Goal: Task Accomplishment & Management: Manage account settings

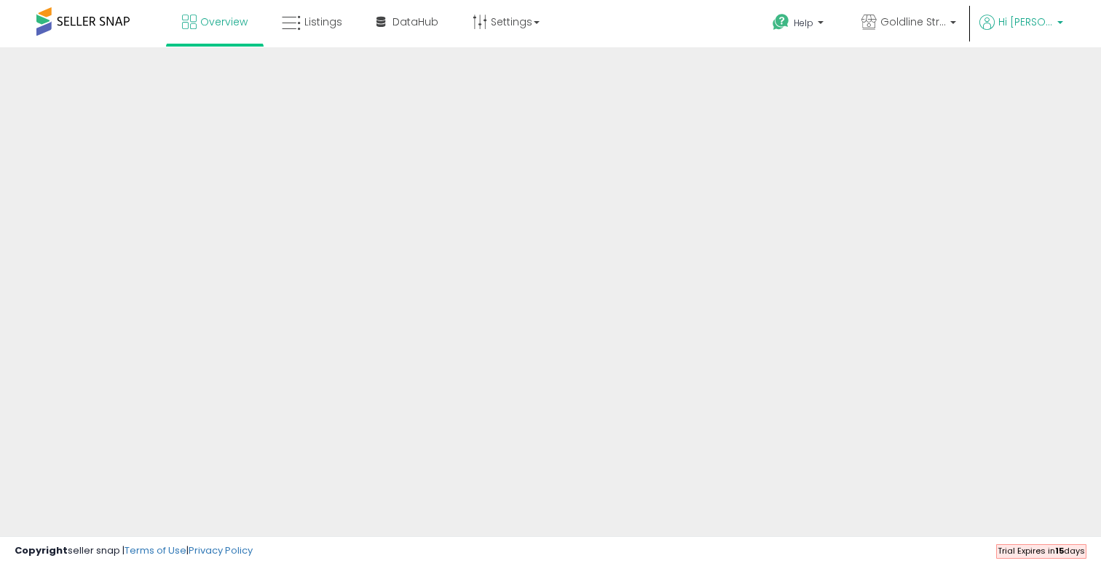
click at [1027, 17] on span "Hi [PERSON_NAME]" at bounding box center [1025, 22] width 55 height 15
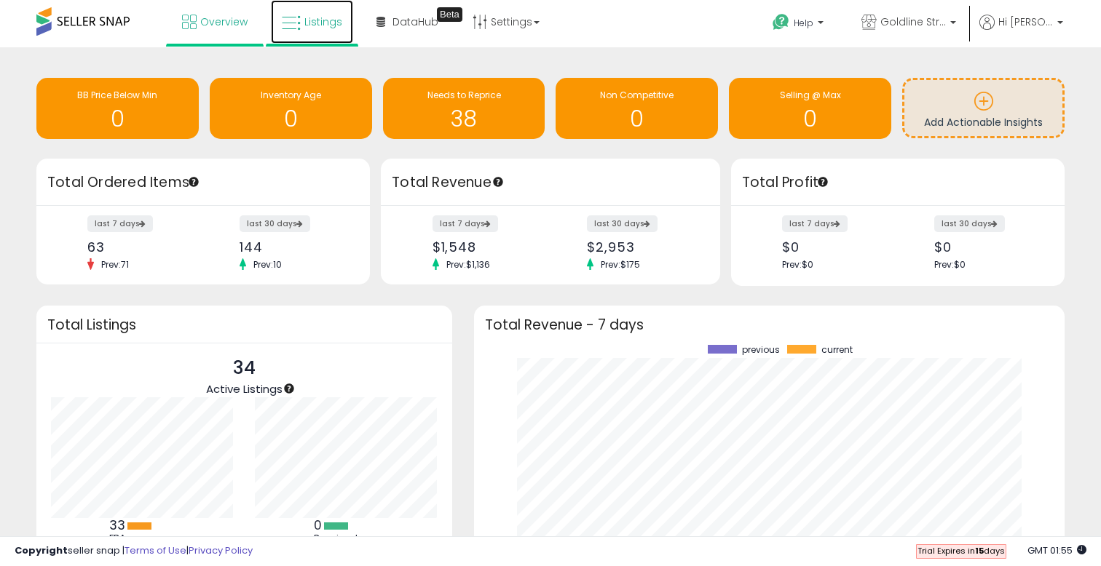
click at [320, 25] on span "Listings" at bounding box center [323, 22] width 38 height 15
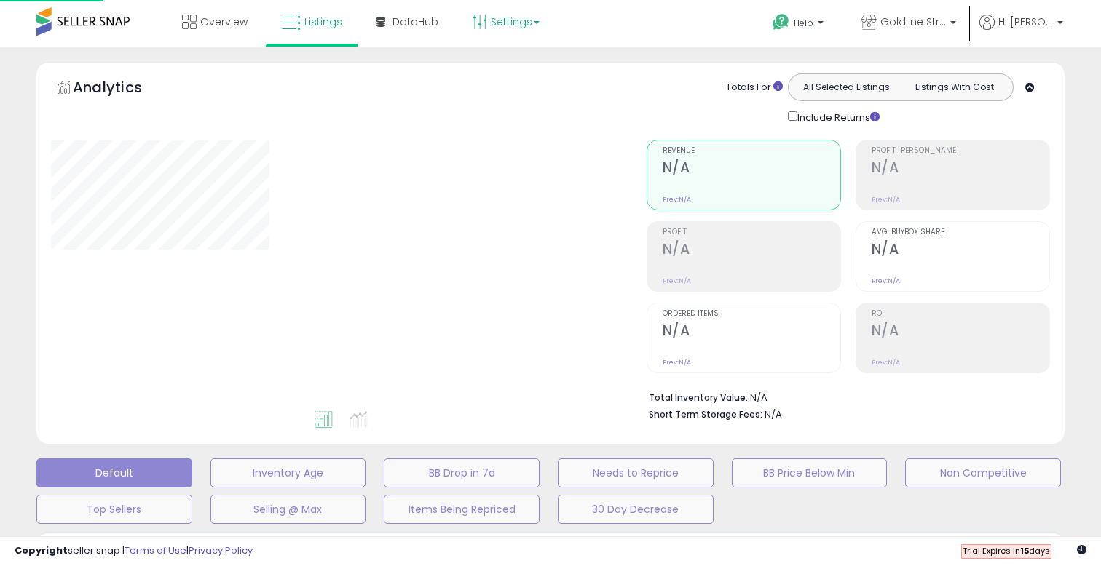
click at [546, 19] on link "Settings" at bounding box center [506, 22] width 89 height 44
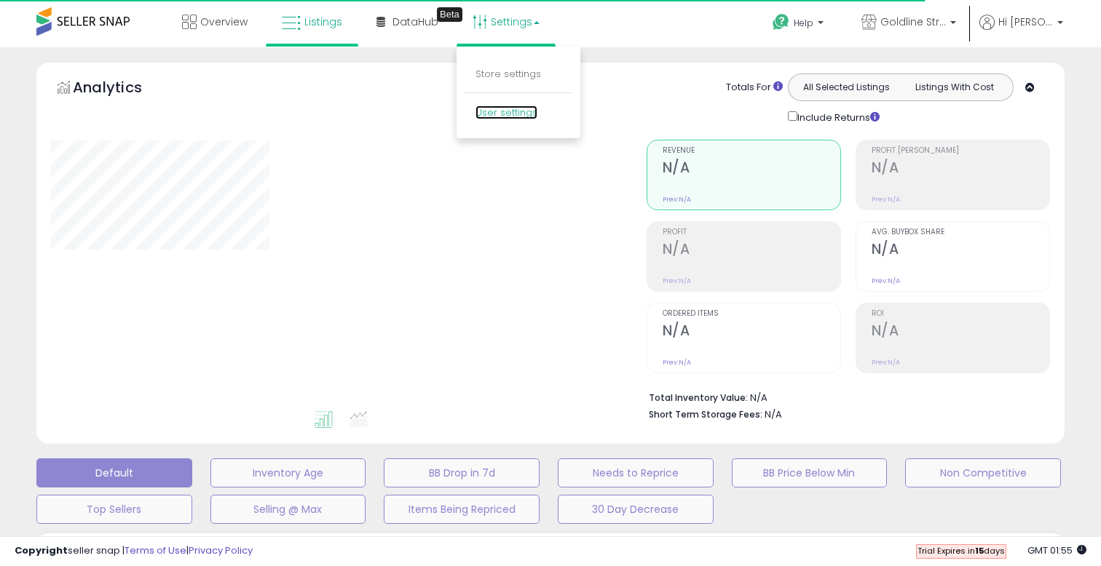
click at [502, 111] on link "User settings" at bounding box center [506, 113] width 62 height 14
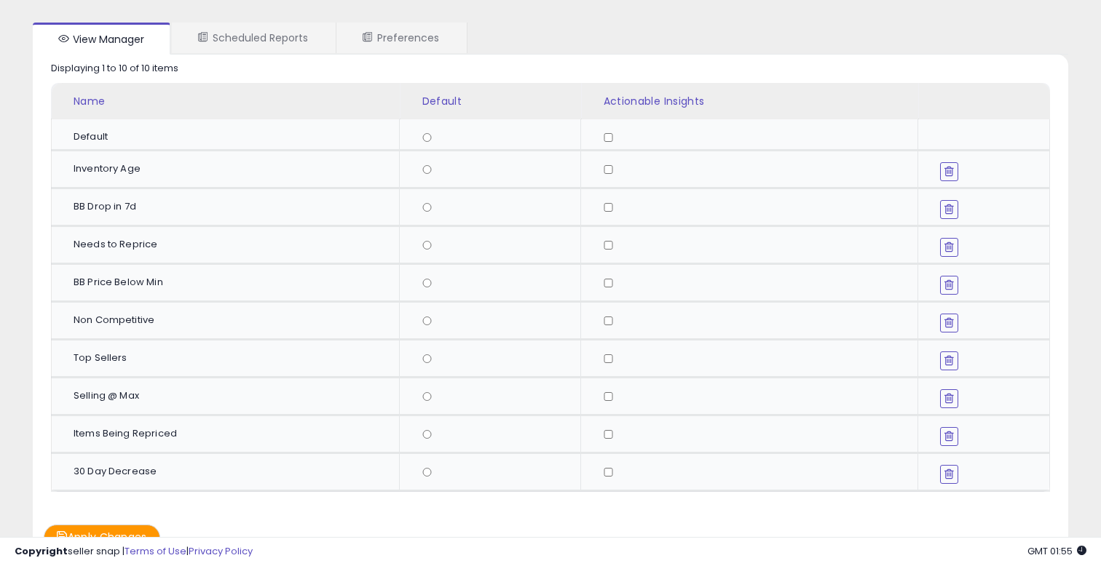
scroll to position [64, 0]
click at [420, 41] on link "Preferences" at bounding box center [400, 38] width 129 height 31
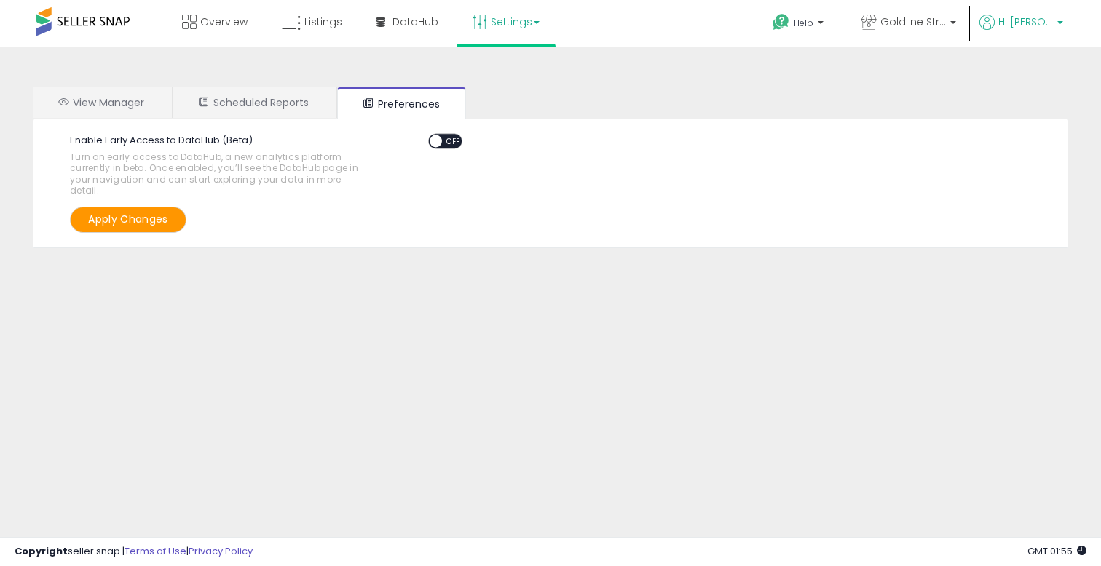
click at [994, 25] on icon at bounding box center [986, 22] width 15 height 15
click at [1011, 79] on link "Account" at bounding box center [1030, 78] width 39 height 14
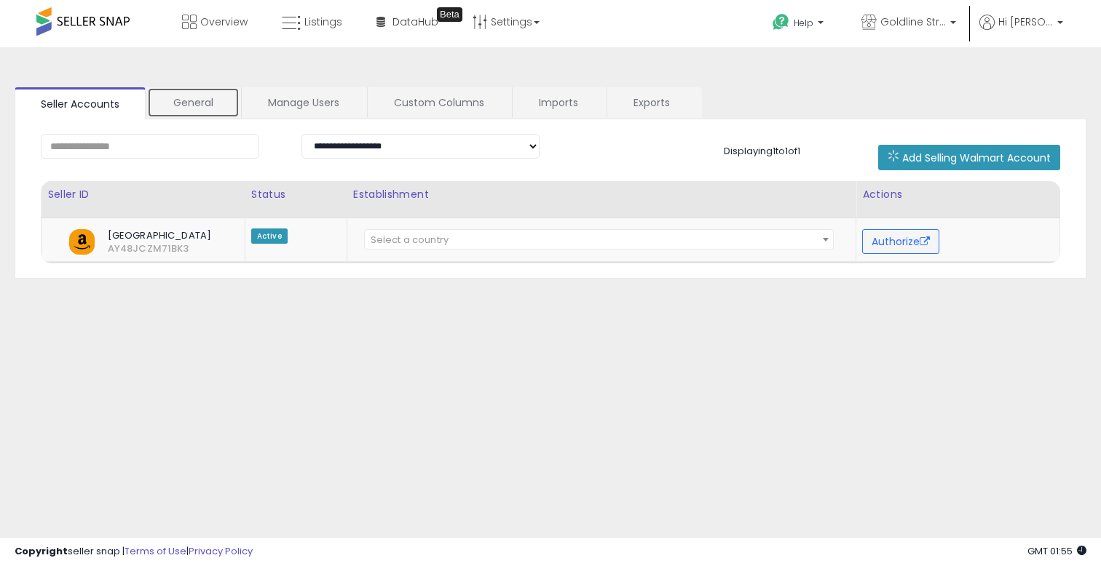
click at [215, 103] on link "General" at bounding box center [193, 102] width 92 height 31
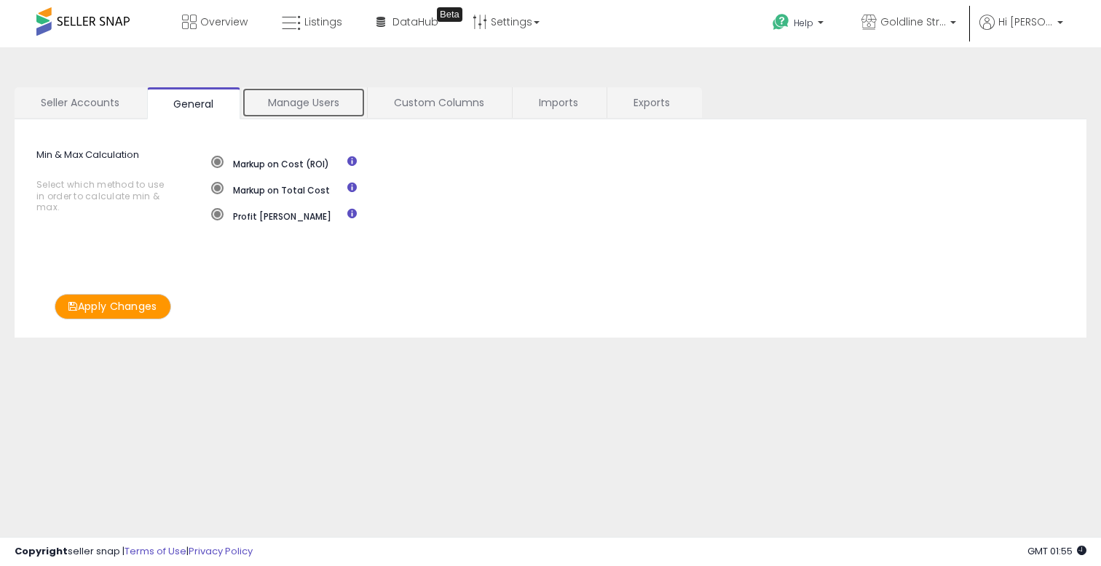
click at [273, 102] on link "Manage Users" at bounding box center [304, 102] width 124 height 31
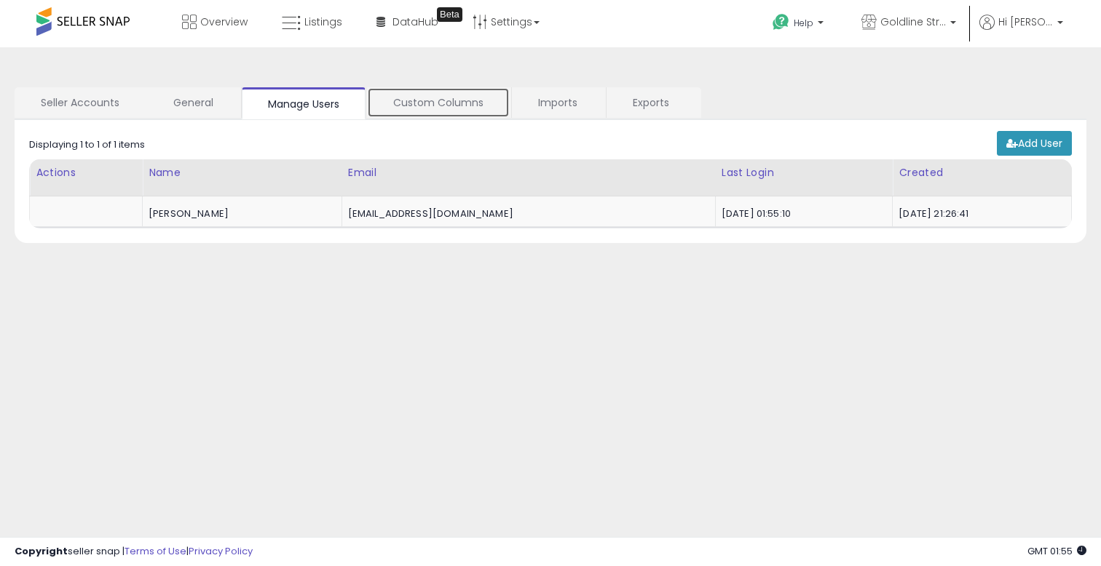
click at [421, 105] on link "Custom Columns" at bounding box center [438, 102] width 143 height 31
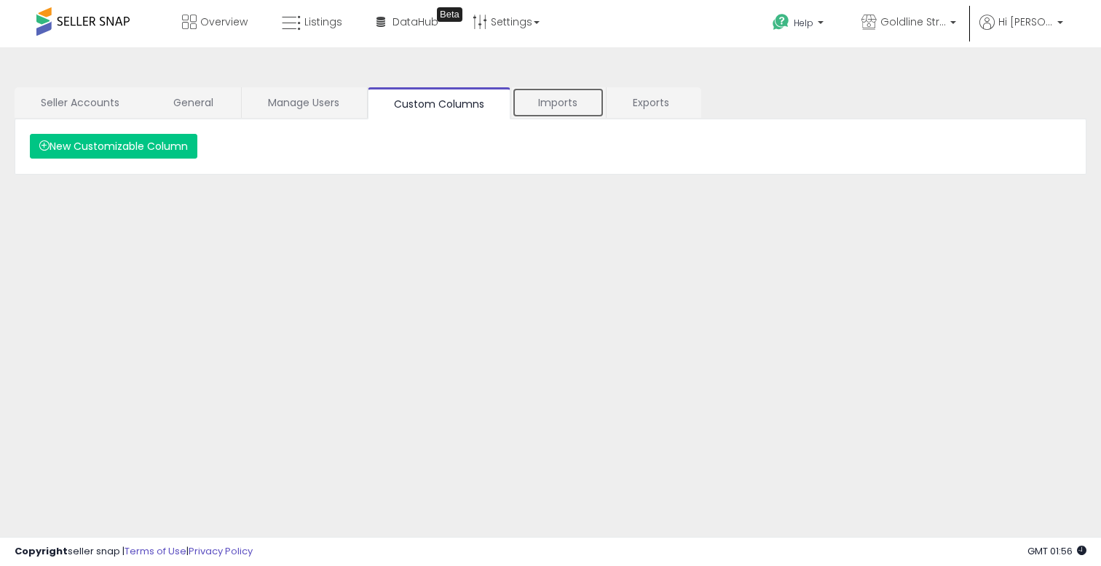
click at [555, 106] on link "Imports" at bounding box center [558, 102] width 92 height 31
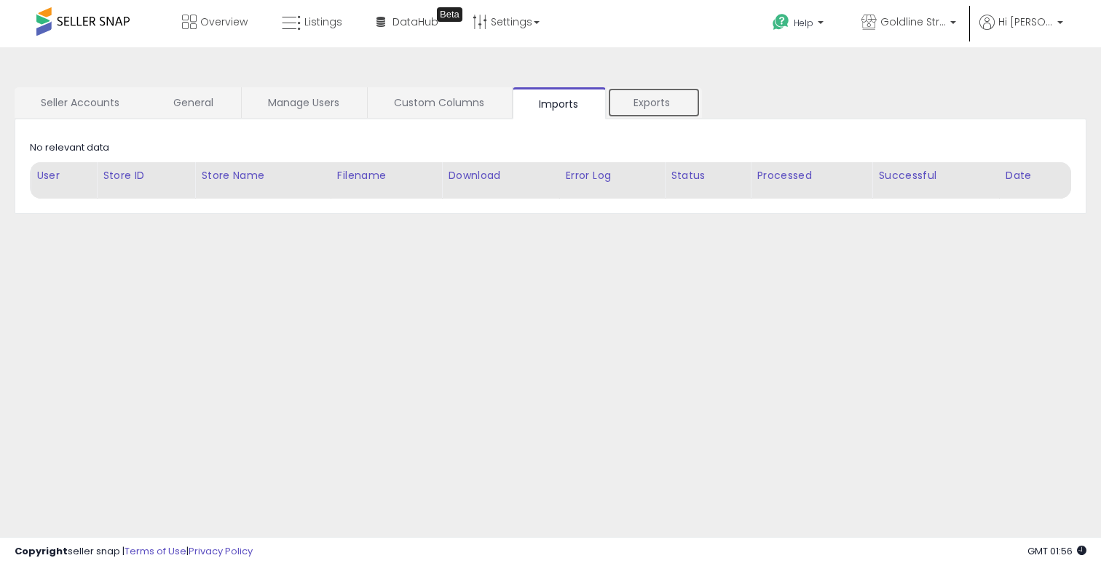
click at [634, 111] on link "Exports" at bounding box center [653, 102] width 93 height 31
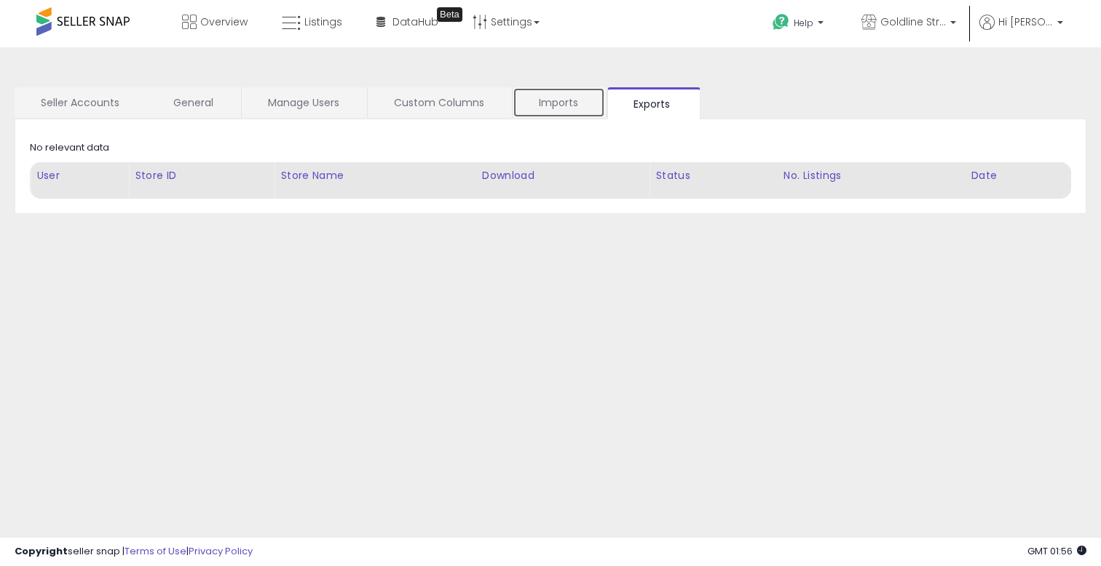
click at [515, 100] on link "Imports" at bounding box center [559, 102] width 92 height 31
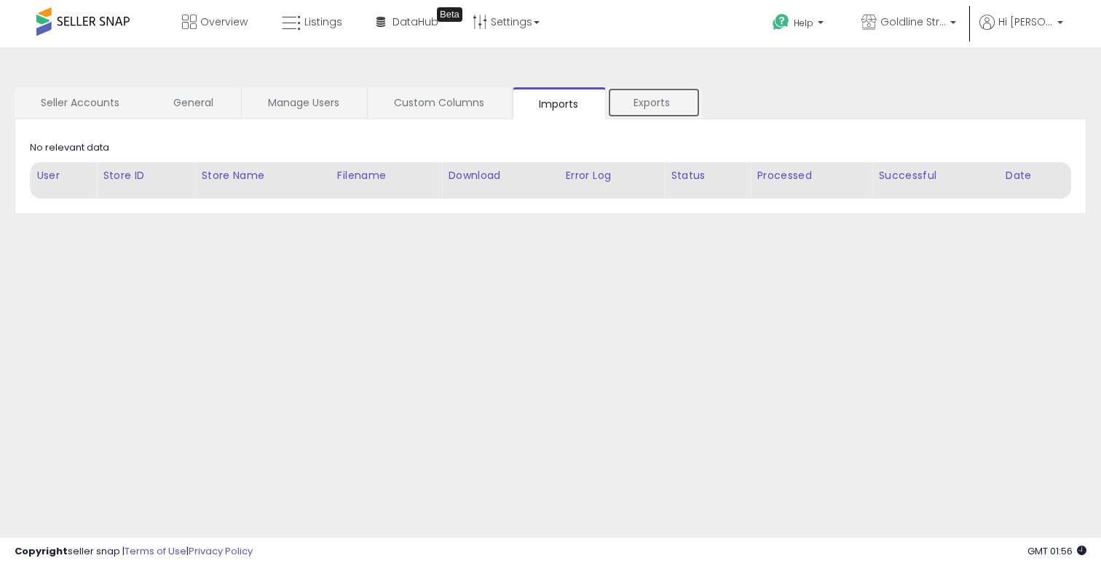
click at [683, 108] on link "Exports" at bounding box center [653, 102] width 93 height 31
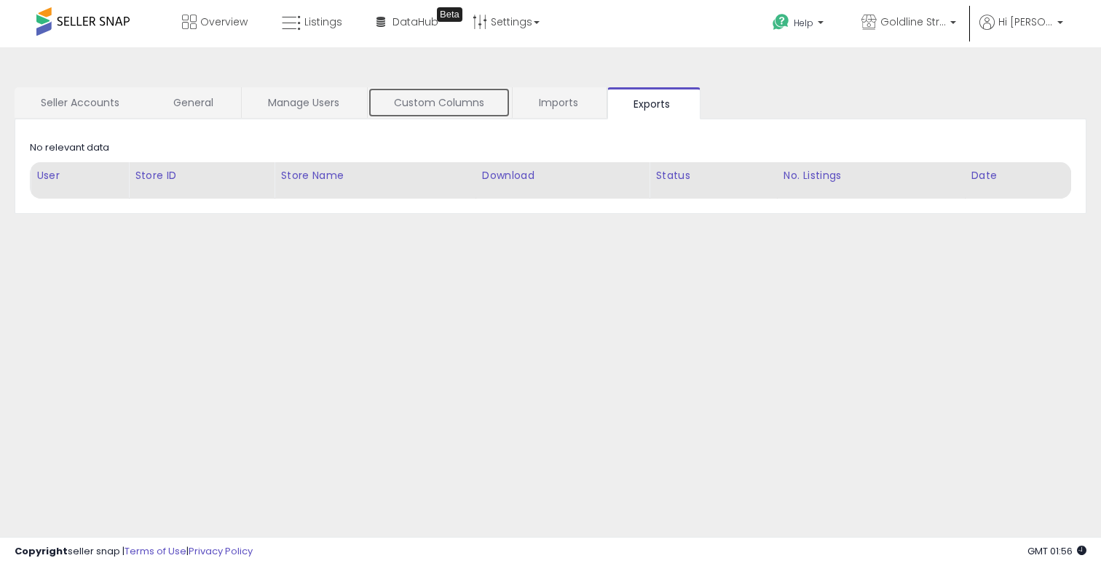
click at [486, 104] on link "Custom Columns" at bounding box center [439, 102] width 143 height 31
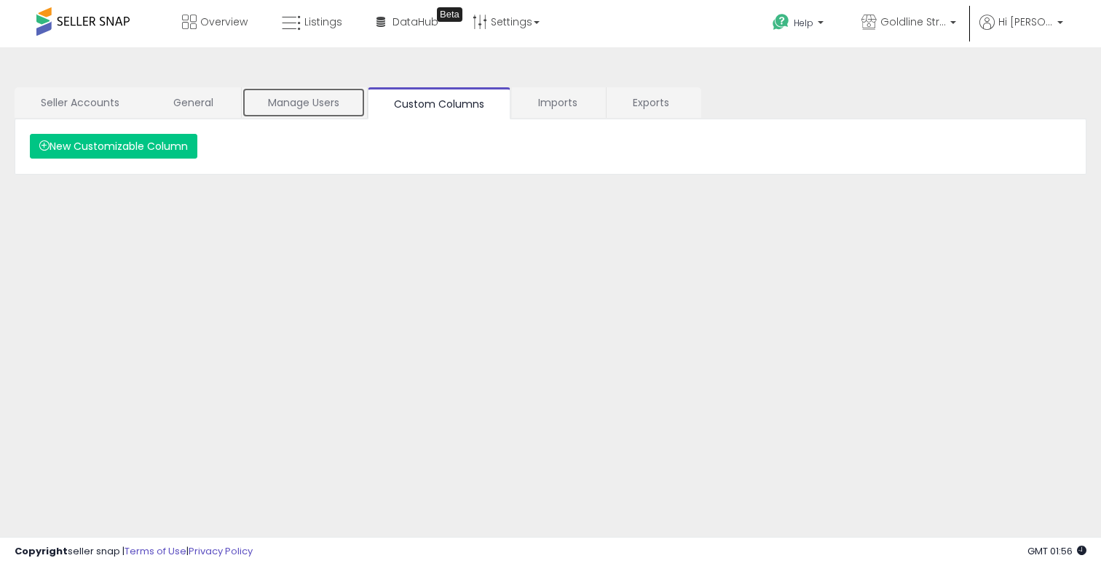
click at [301, 111] on link "Manage Users" at bounding box center [304, 102] width 124 height 31
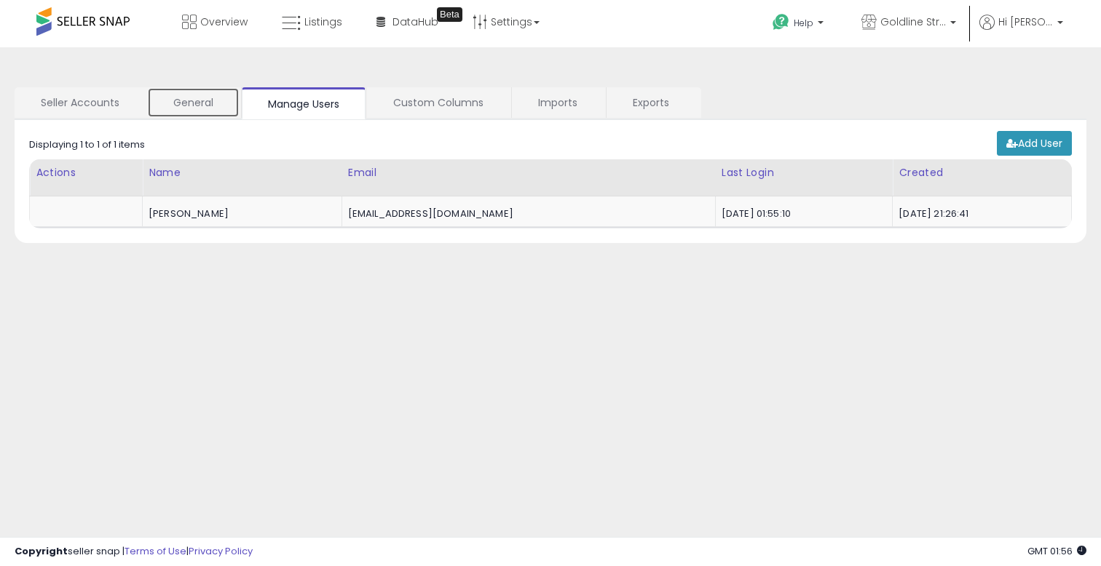
click at [213, 109] on link "General" at bounding box center [193, 102] width 92 height 31
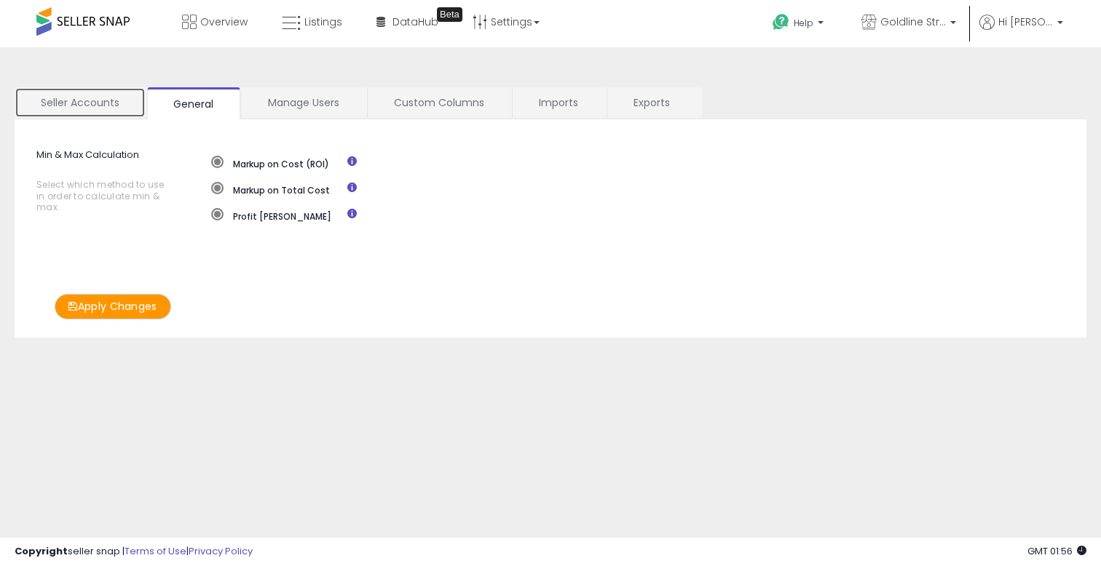
click at [103, 105] on link "Seller Accounts" at bounding box center [80, 102] width 131 height 31
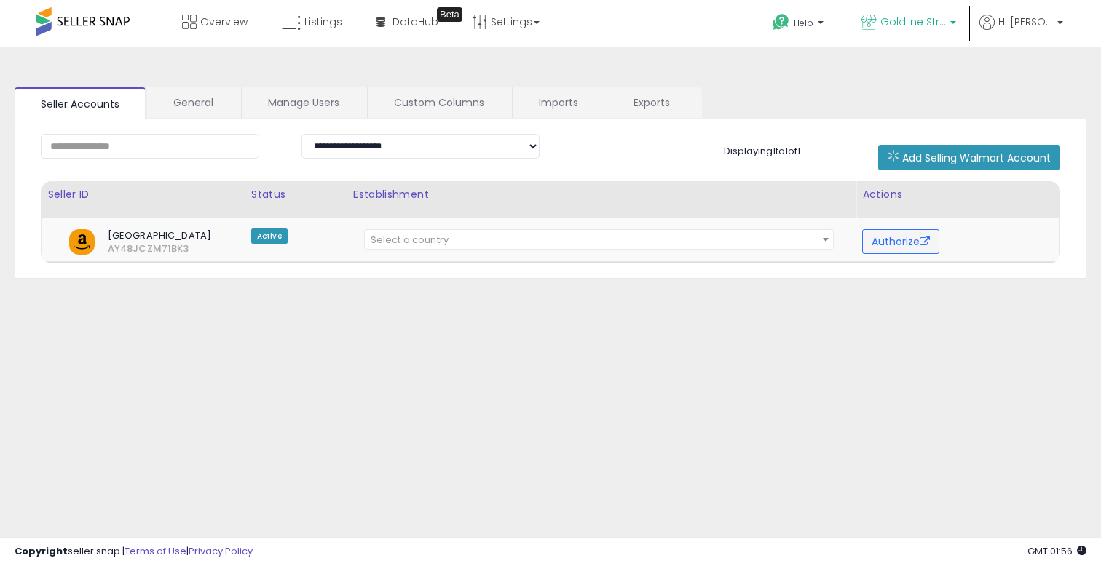
click at [937, 29] on p "Goldline Strategies" at bounding box center [908, 24] width 95 height 18
click at [1038, 25] on span "Hi [PERSON_NAME]" at bounding box center [1025, 22] width 55 height 15
click at [1012, 76] on link "Account" at bounding box center [1030, 78] width 39 height 14
click at [994, 16] on icon at bounding box center [986, 22] width 15 height 15
click at [1012, 116] on p "Profile" at bounding box center [1030, 117] width 39 height 14
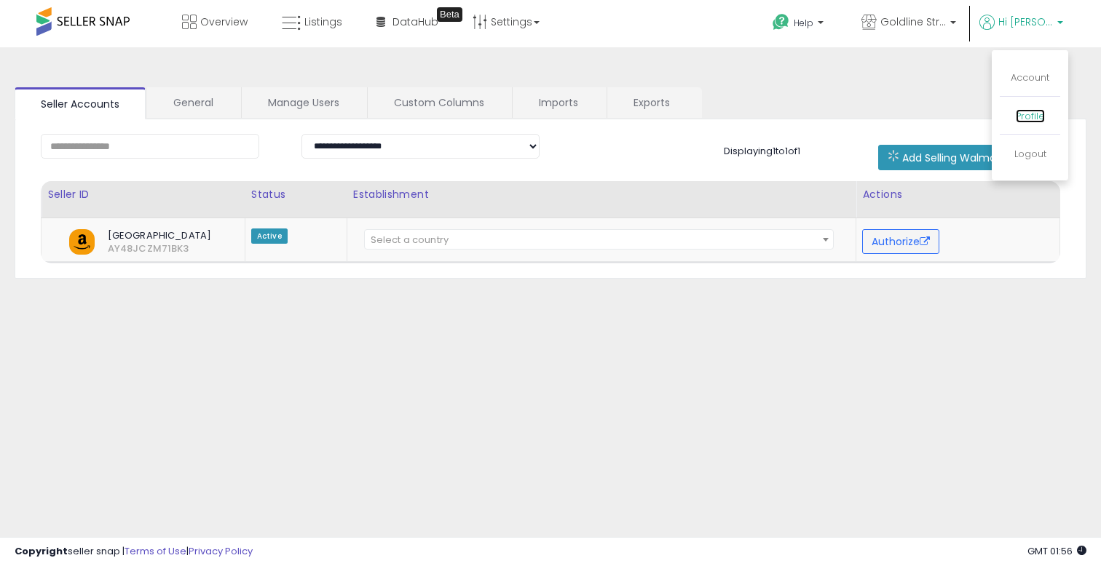
click at [1023, 116] on link "Profile" at bounding box center [1030, 116] width 29 height 14
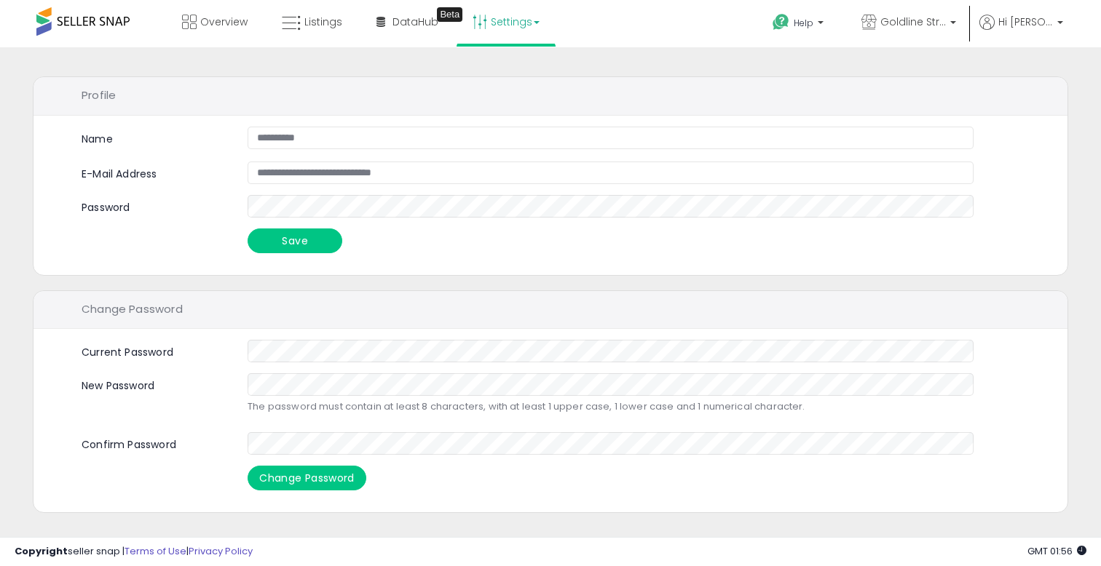
click at [497, 19] on link "Settings" at bounding box center [506, 22] width 89 height 44
click at [1033, 46] on link "Hi [PERSON_NAME]" at bounding box center [1021, 31] width 84 height 33
click at [796, 56] on div "**********" at bounding box center [550, 374] width 1101 height 655
click at [813, 28] on span "Help" at bounding box center [804, 23] width 20 height 12
